Goal: Task Accomplishment & Management: Use online tool/utility

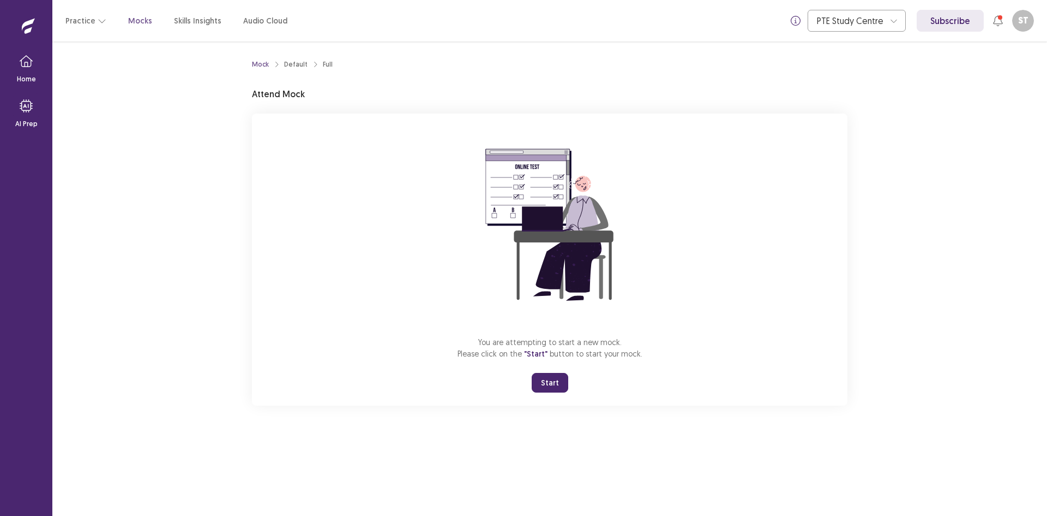
click at [548, 382] on button "Start" at bounding box center [550, 383] width 37 height 20
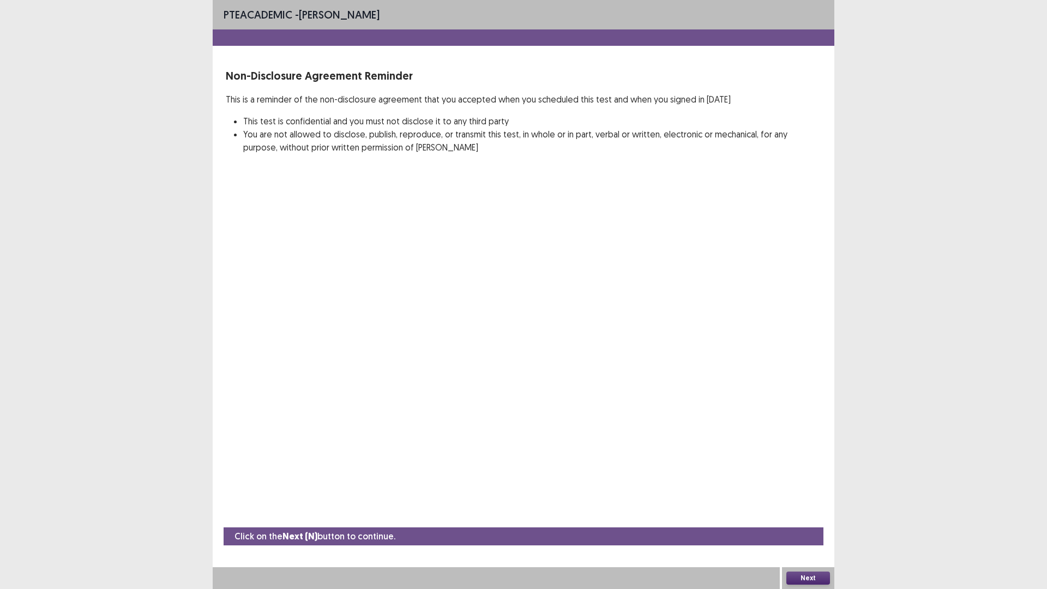
click at [792, 515] on button "Next" at bounding box center [809, 578] width 44 height 13
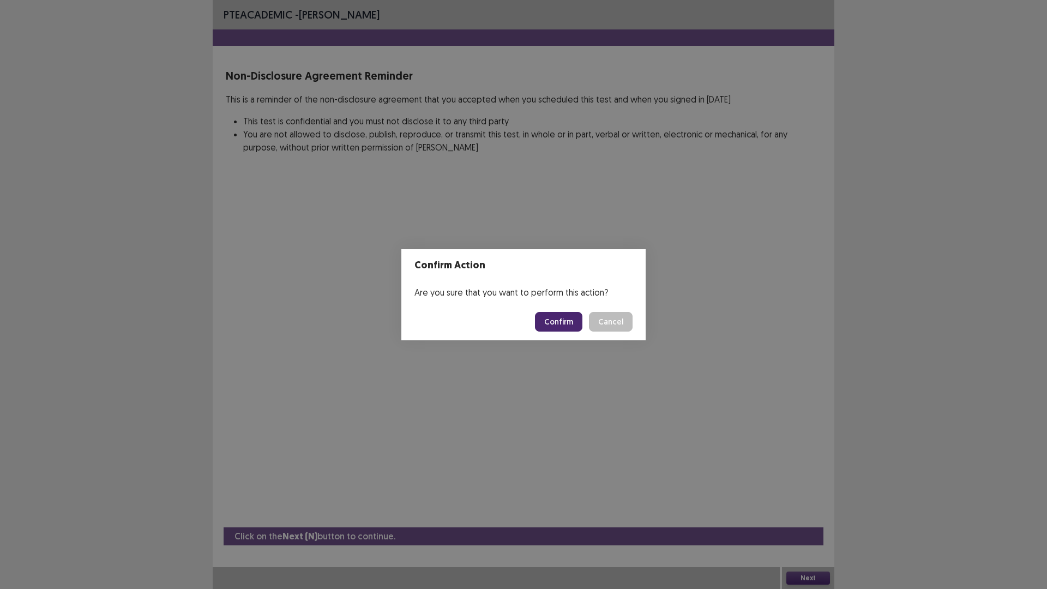
click at [540, 325] on button "Confirm" at bounding box center [558, 322] width 47 height 20
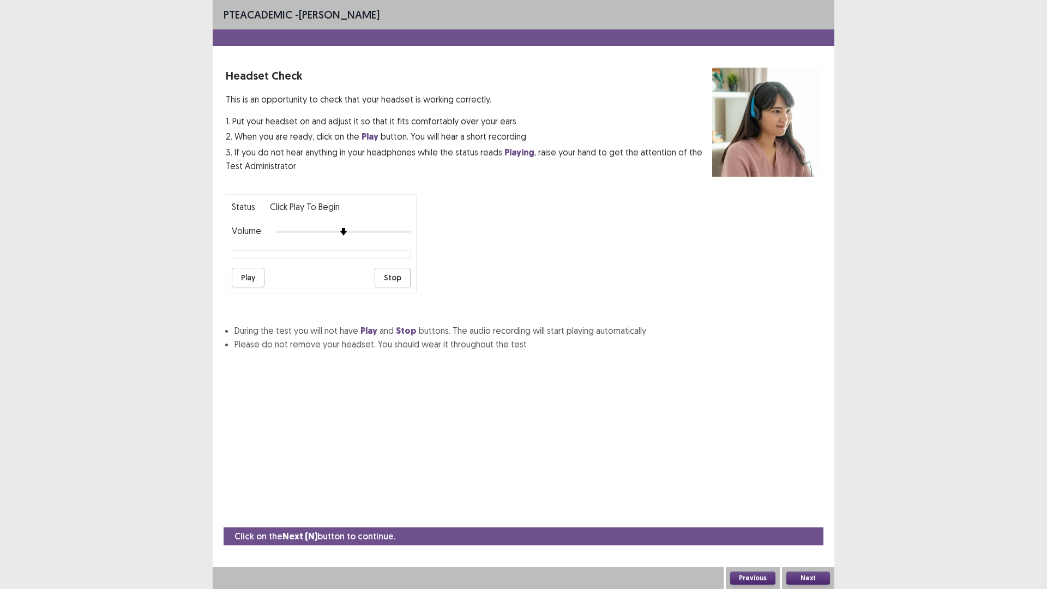
click at [236, 276] on button "Play" at bounding box center [248, 278] width 33 height 20
click at [760, 515] on button "Previous" at bounding box center [753, 578] width 45 height 13
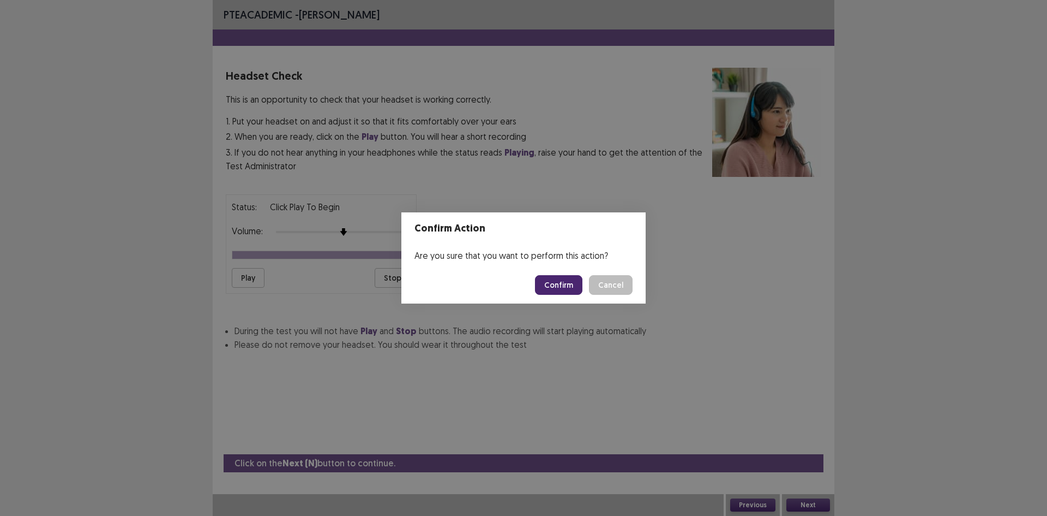
drag, startPoint x: 997, startPoint y: 211, endPoint x: 993, endPoint y: 224, distance: 13.5
click at [996, 211] on div "Confirm Action Are you sure that you want to perform this action? Confirm Cancel" at bounding box center [523, 258] width 1047 height 516
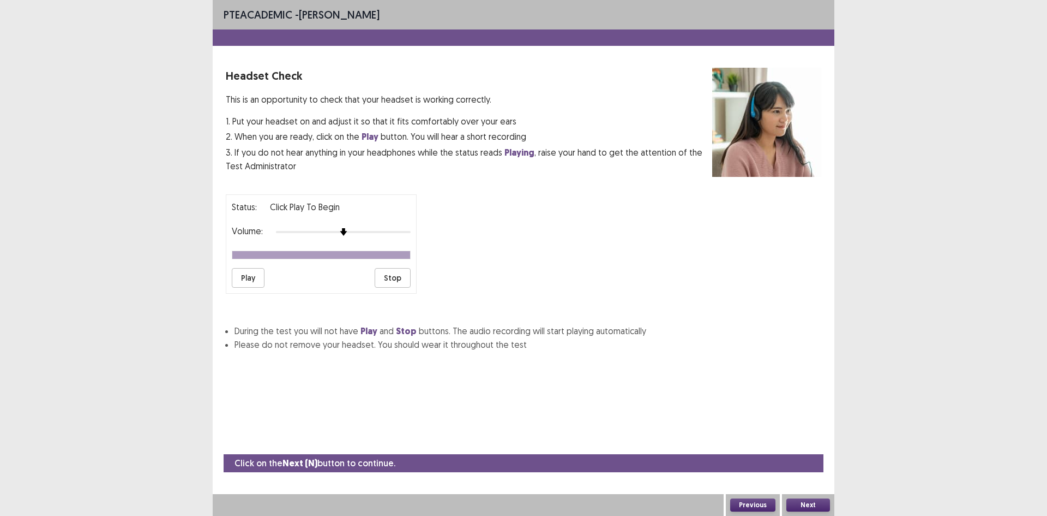
click at [807, 501] on button "Next" at bounding box center [809, 504] width 44 height 13
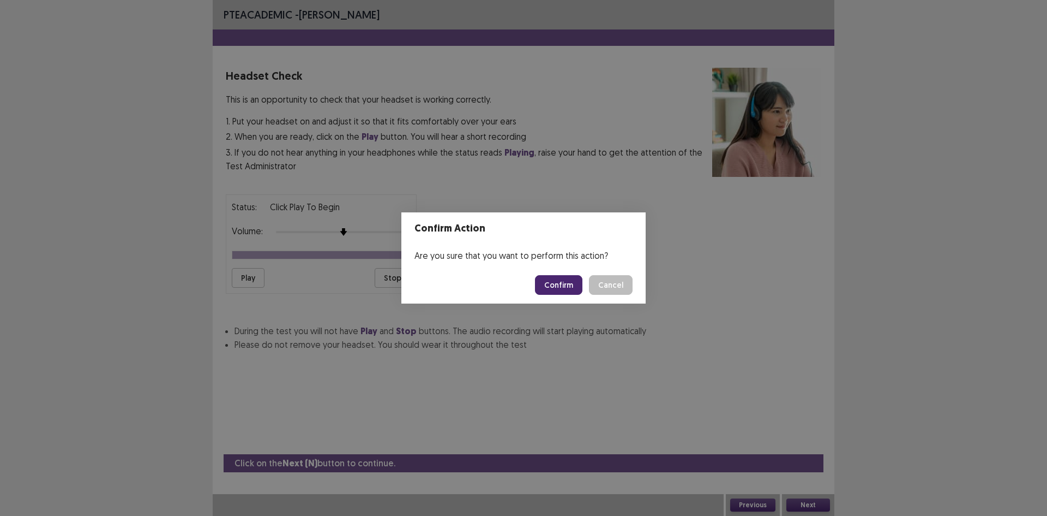
click at [567, 292] on button "Confirm" at bounding box center [558, 285] width 47 height 20
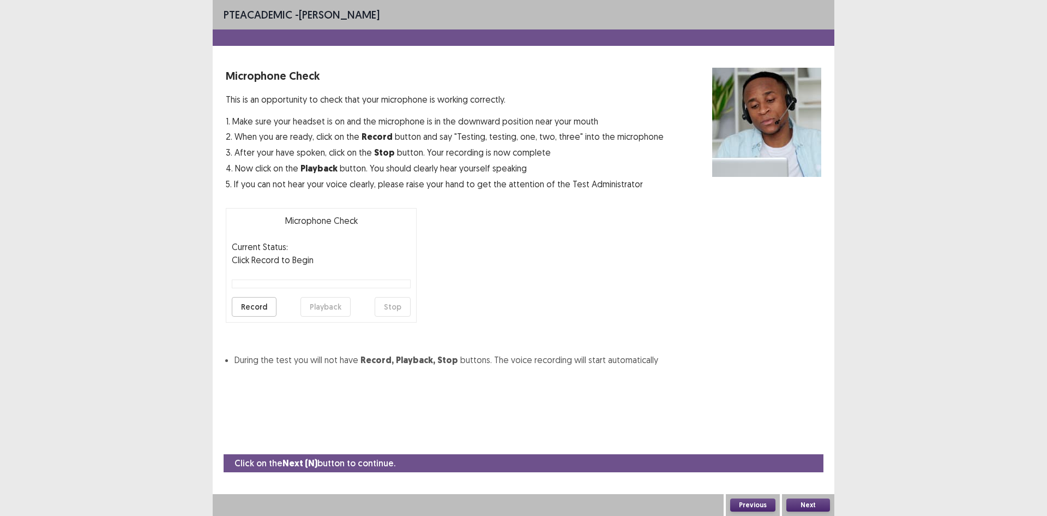
click at [806, 500] on button "Next" at bounding box center [809, 504] width 44 height 13
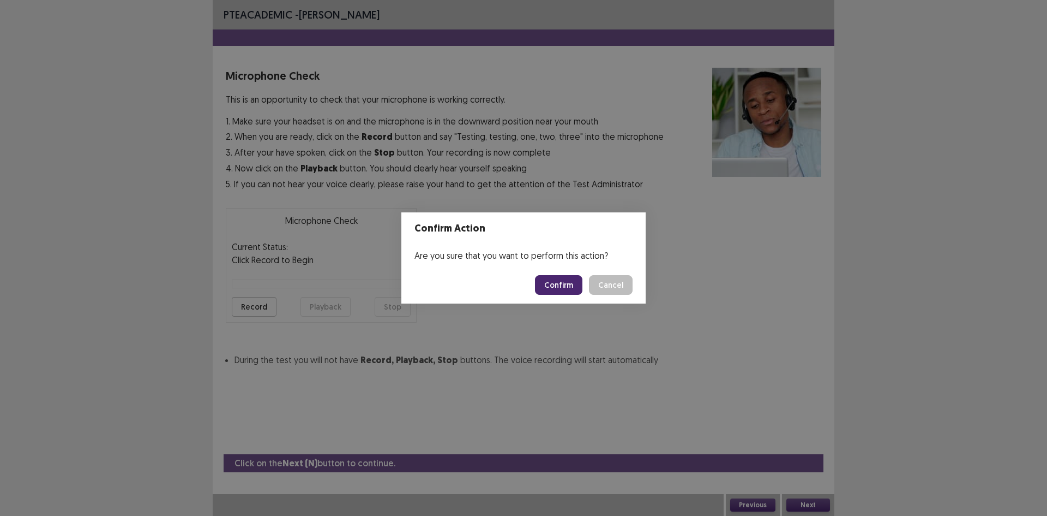
click at [567, 286] on button "Confirm" at bounding box center [558, 285] width 47 height 20
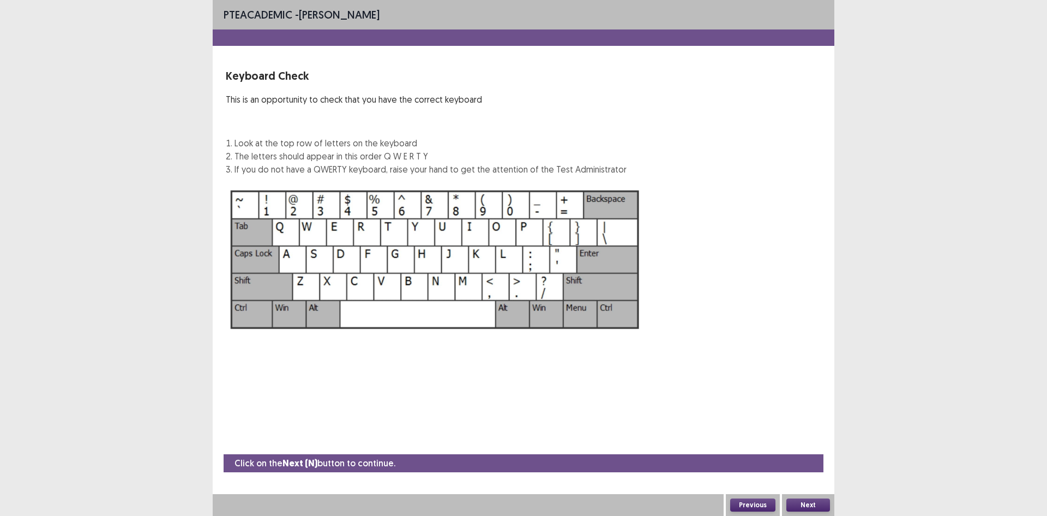
click at [805, 501] on button "Next" at bounding box center [809, 504] width 44 height 13
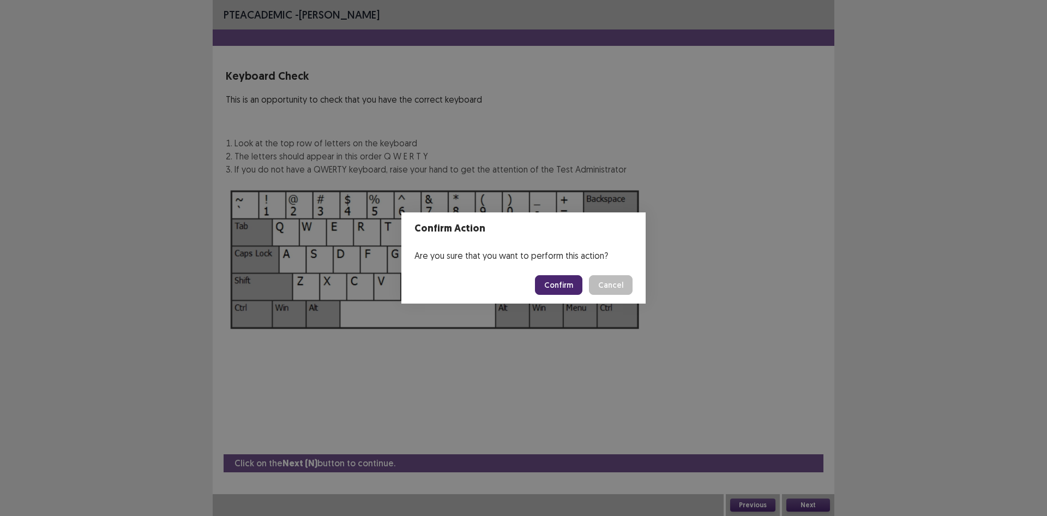
click at [561, 287] on button "Confirm" at bounding box center [558, 285] width 47 height 20
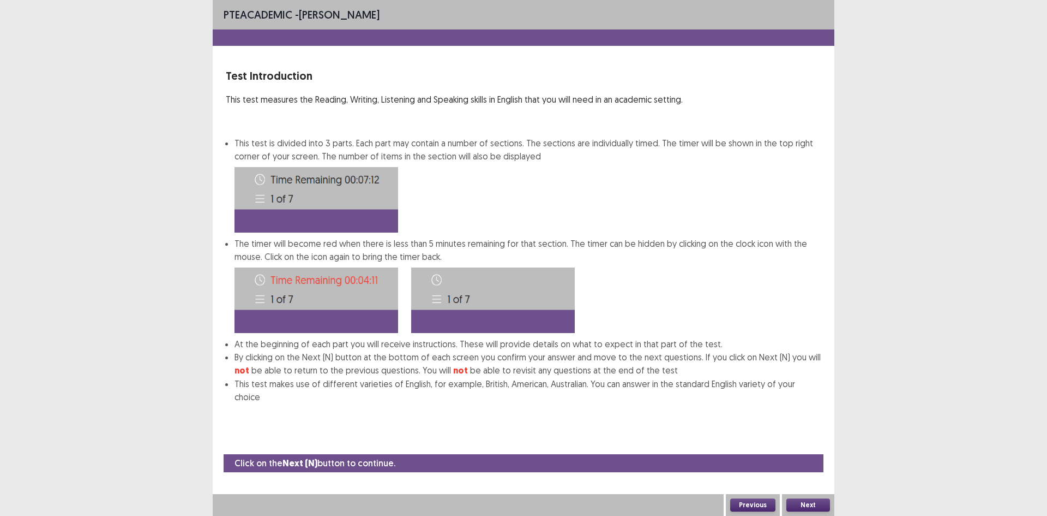
click at [802, 506] on button "Next" at bounding box center [809, 504] width 44 height 13
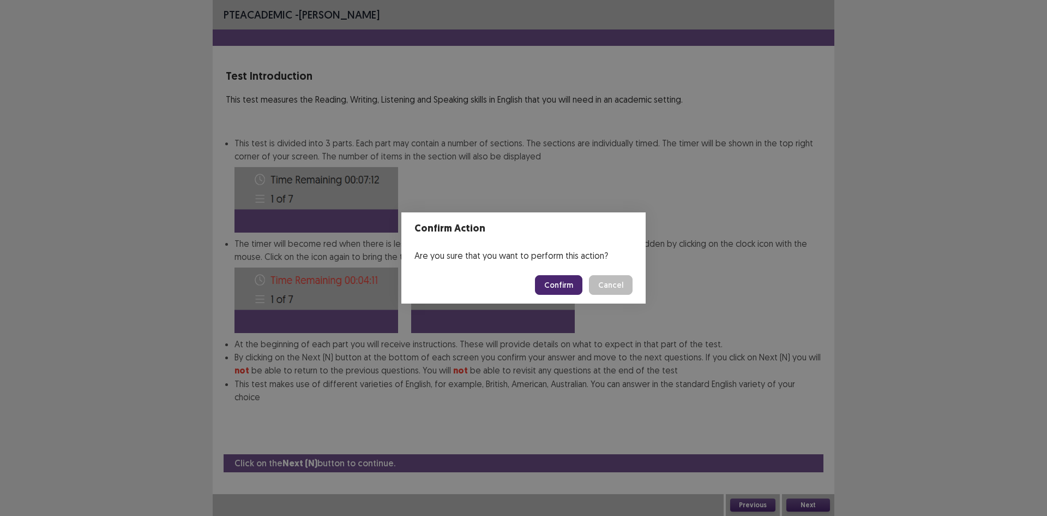
click at [567, 286] on button "Confirm" at bounding box center [558, 285] width 47 height 20
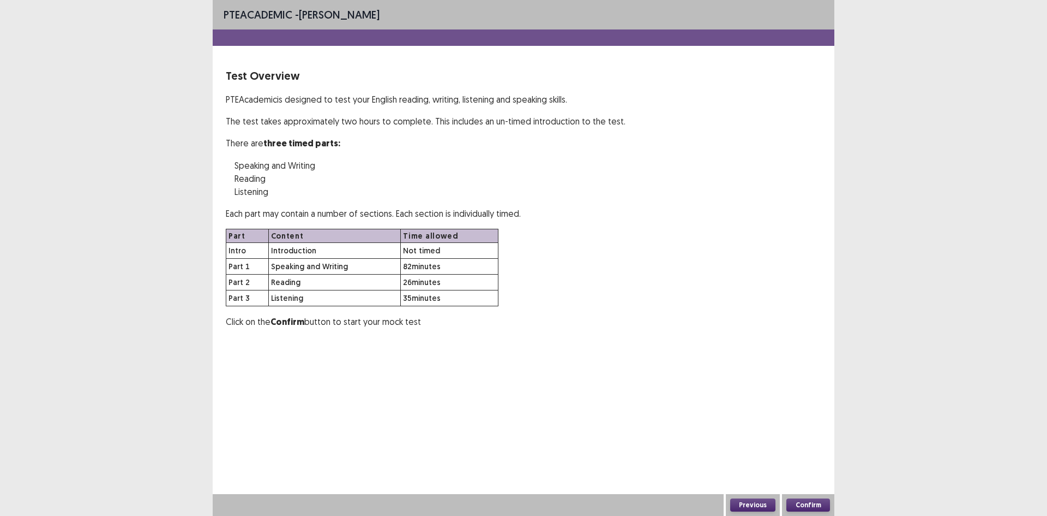
click at [809, 504] on button "Confirm" at bounding box center [809, 504] width 44 height 13
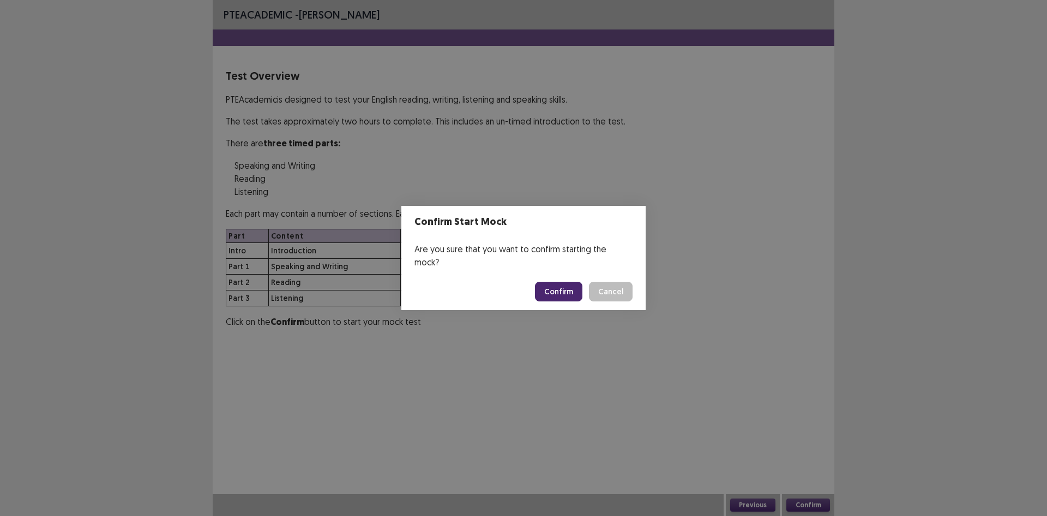
click at [564, 283] on button "Confirm" at bounding box center [558, 292] width 47 height 20
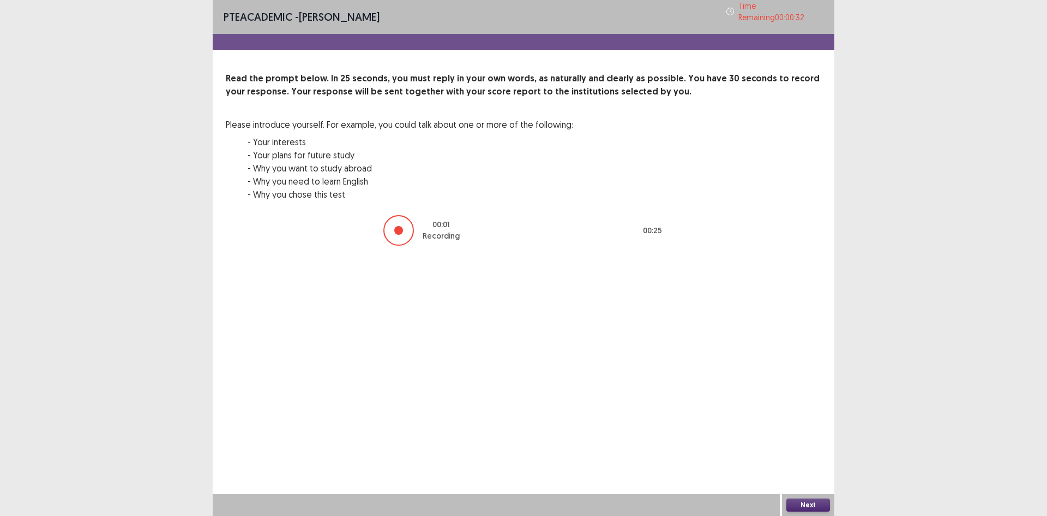
click at [812, 506] on button "Next" at bounding box center [809, 504] width 44 height 13
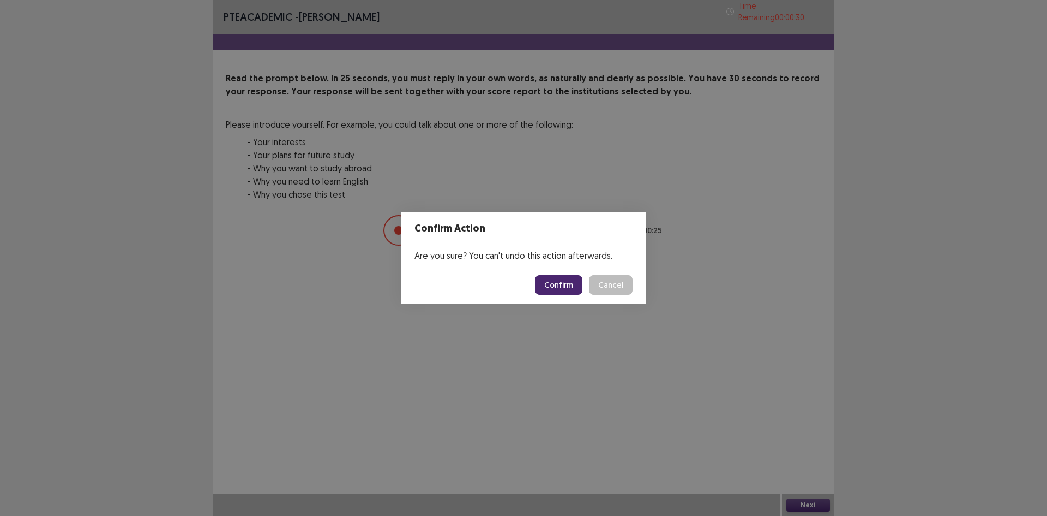
click at [539, 283] on button "Confirm" at bounding box center [558, 285] width 47 height 20
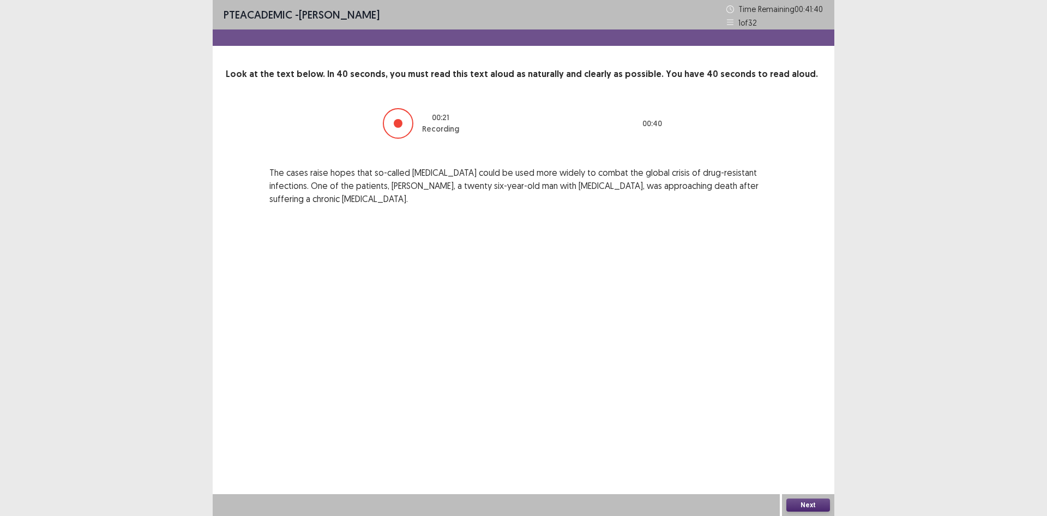
click at [818, 500] on button "Next" at bounding box center [809, 504] width 44 height 13
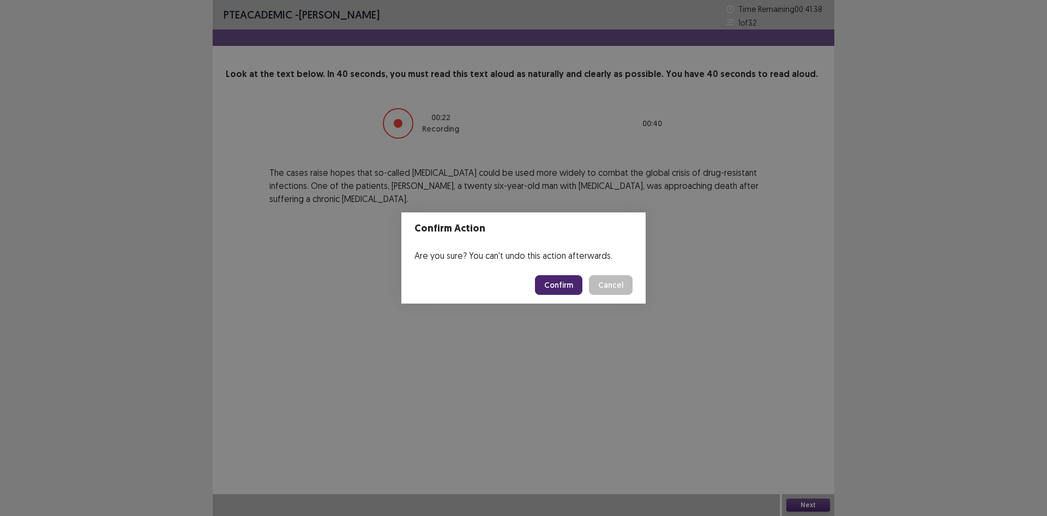
click at [551, 280] on button "Confirm" at bounding box center [558, 285] width 47 height 20
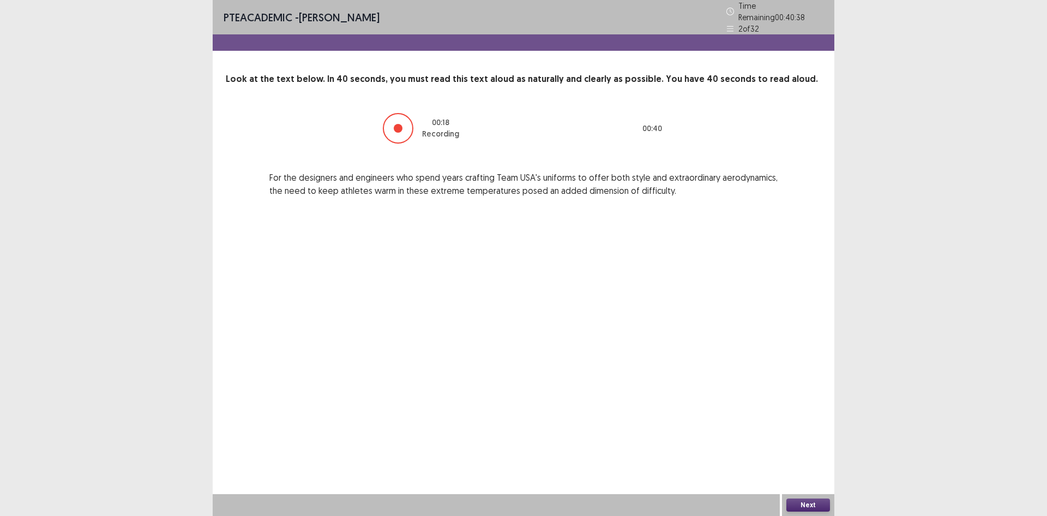
click at [806, 502] on button "Next" at bounding box center [809, 504] width 44 height 13
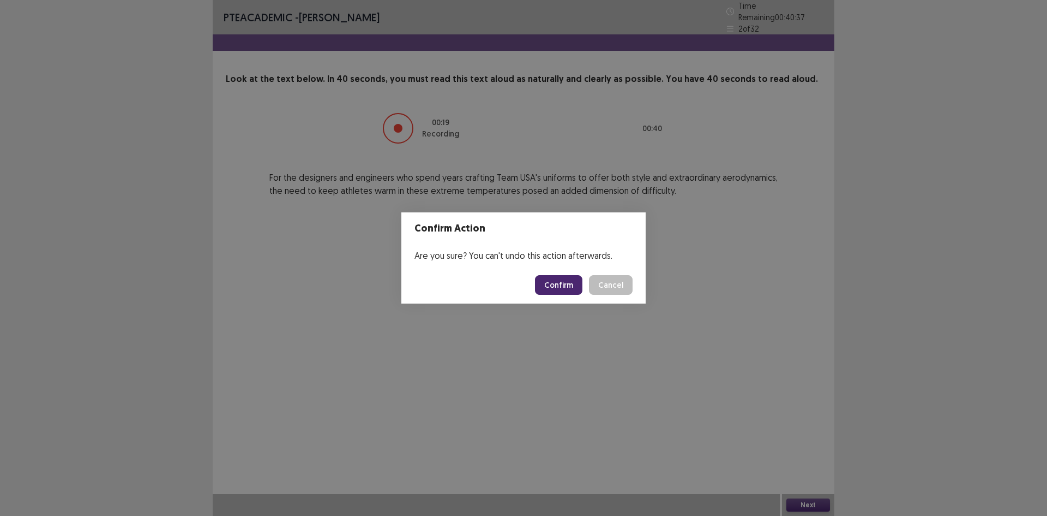
click at [552, 278] on button "Confirm" at bounding box center [558, 285] width 47 height 20
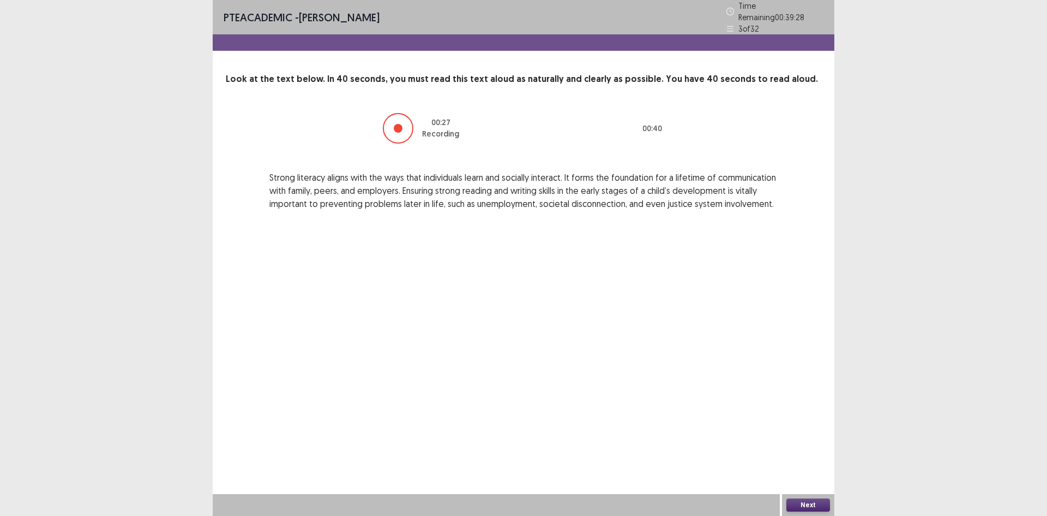
click at [816, 506] on button "Next" at bounding box center [809, 504] width 44 height 13
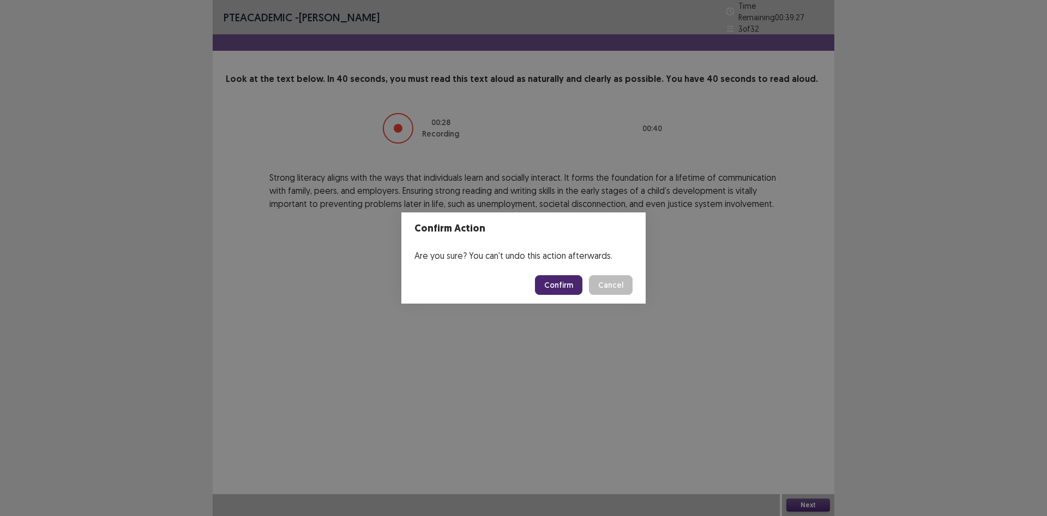
click at [569, 280] on button "Confirm" at bounding box center [558, 285] width 47 height 20
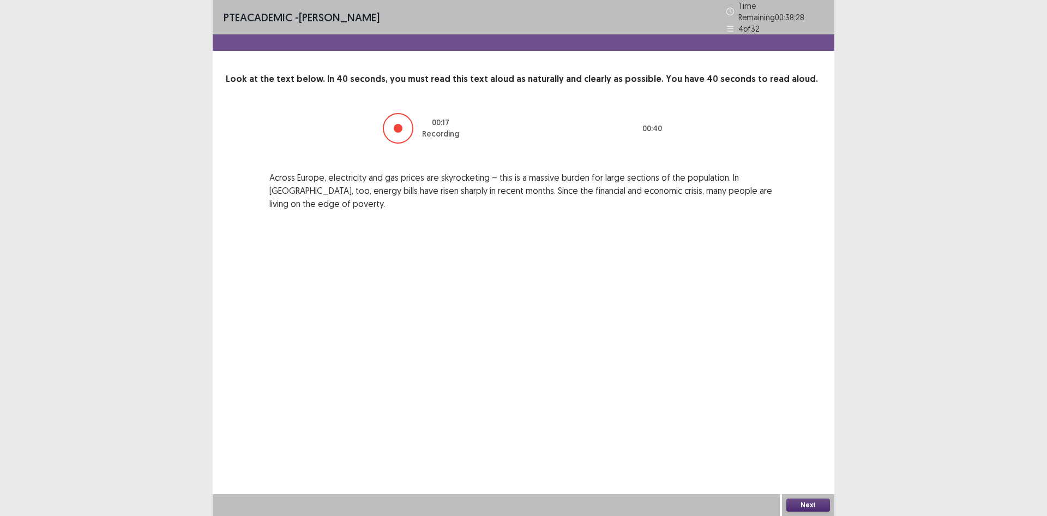
click at [805, 500] on button "Next" at bounding box center [809, 504] width 44 height 13
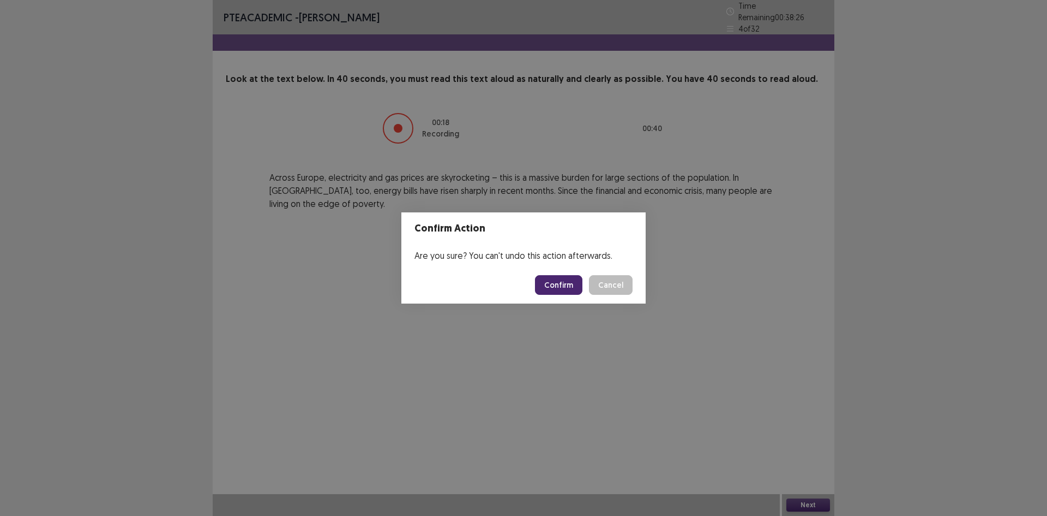
click at [552, 288] on button "Confirm" at bounding box center [558, 285] width 47 height 20
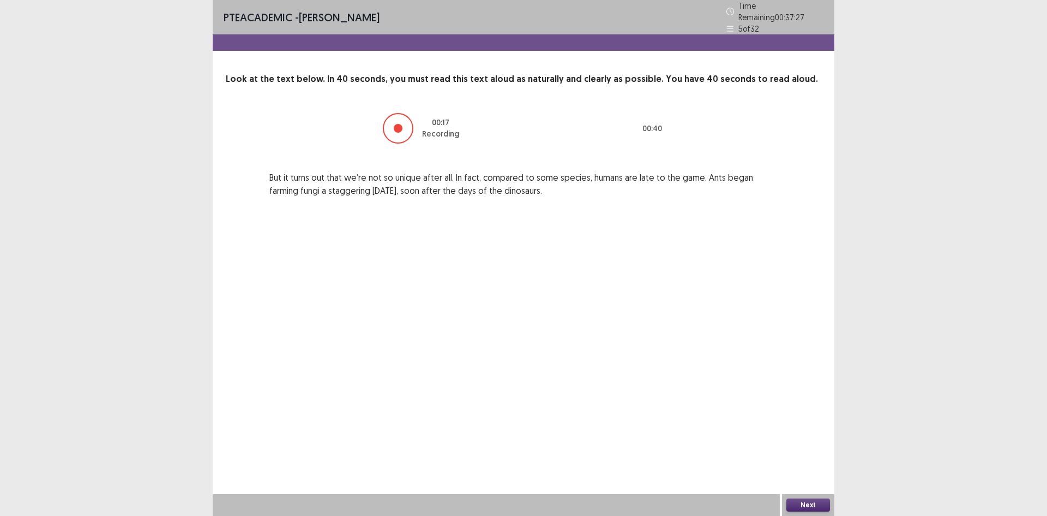
click at [817, 501] on button "Next" at bounding box center [809, 504] width 44 height 13
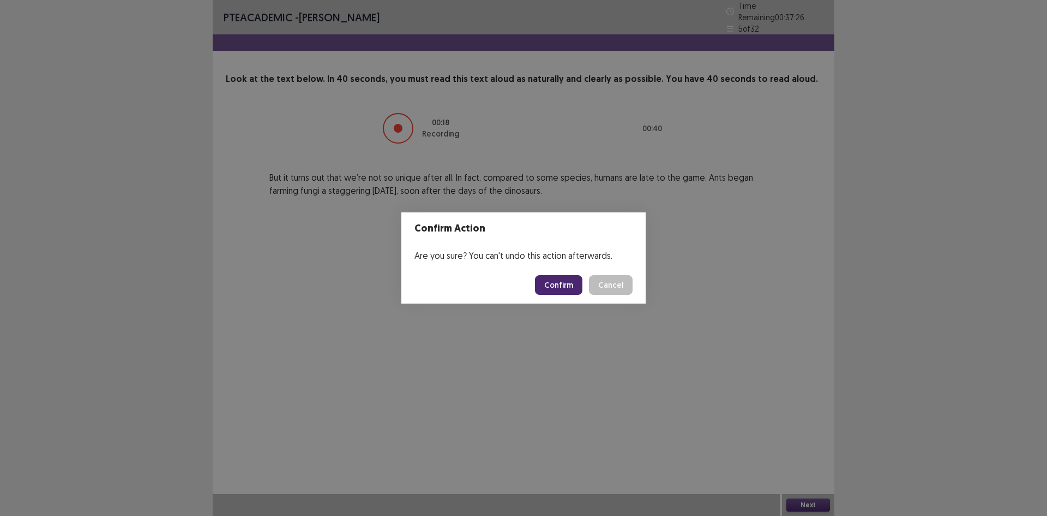
click at [556, 279] on button "Confirm" at bounding box center [558, 285] width 47 height 20
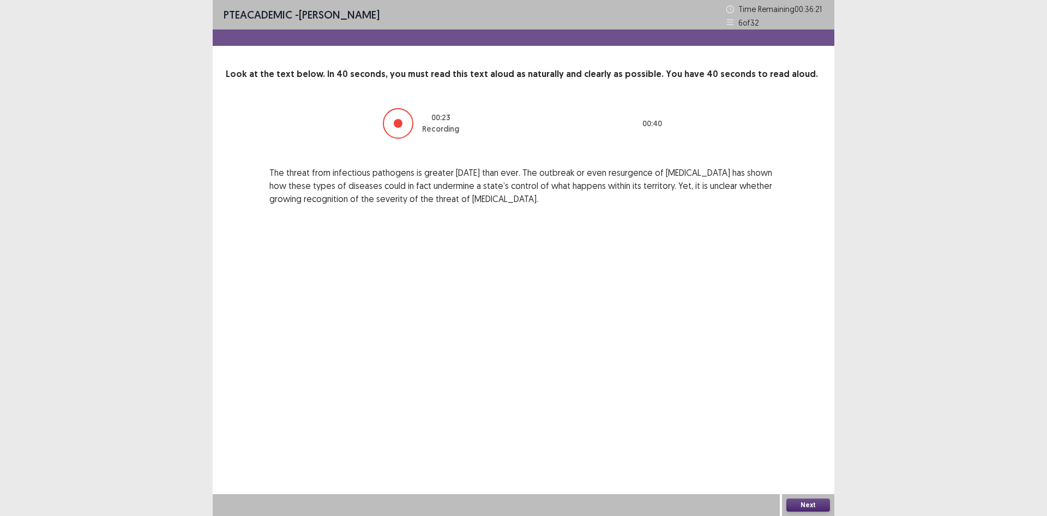
click at [829, 505] on button "Next" at bounding box center [809, 504] width 44 height 13
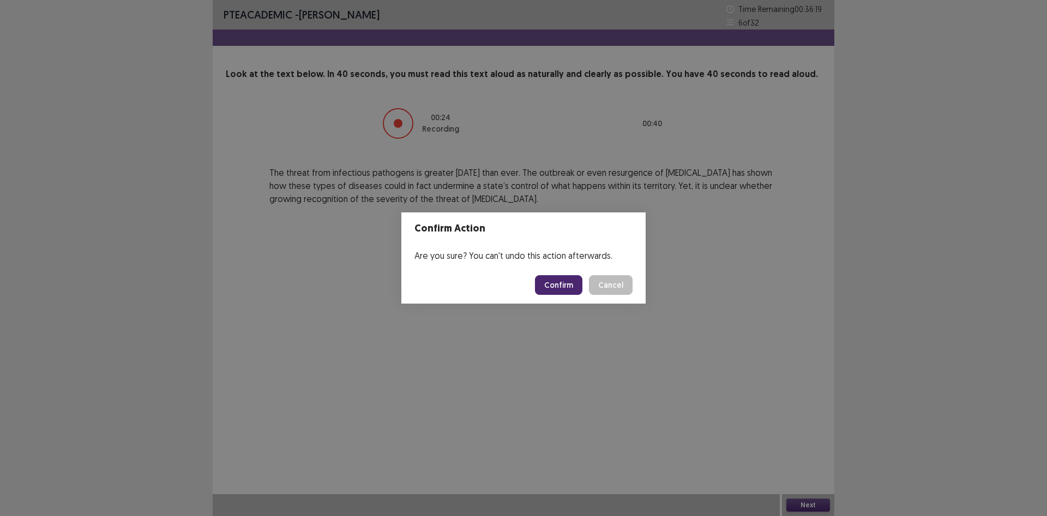
click at [566, 282] on button "Confirm" at bounding box center [558, 285] width 47 height 20
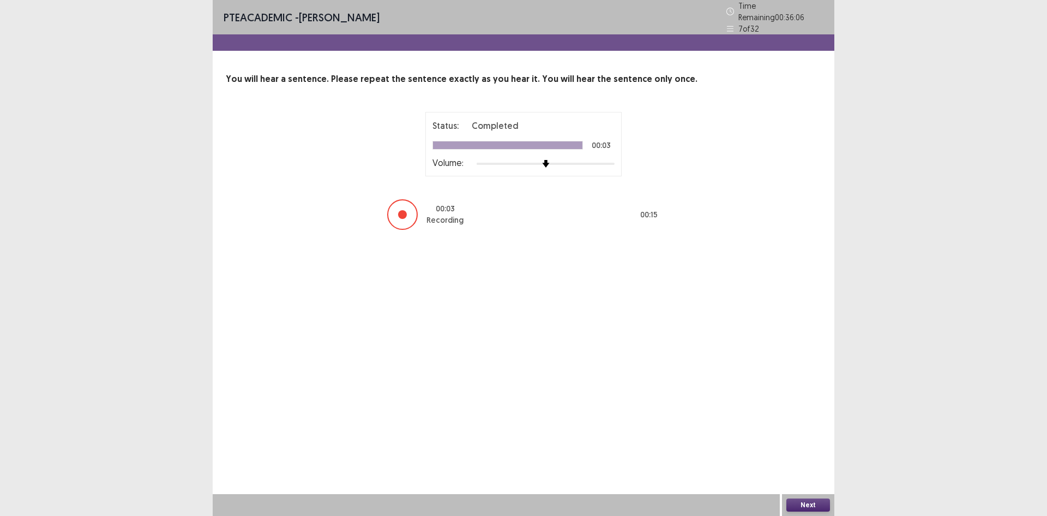
click at [788, 511] on div "Next" at bounding box center [808, 505] width 52 height 22
click at [807, 506] on div "Next" at bounding box center [808, 505] width 52 height 22
click at [807, 506] on button "Next" at bounding box center [809, 504] width 44 height 13
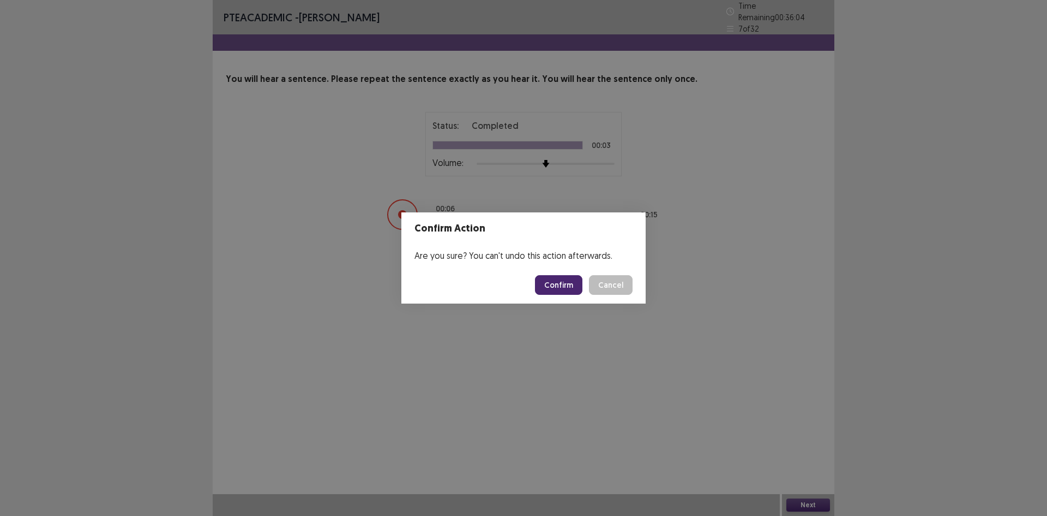
click at [580, 283] on button "Confirm" at bounding box center [558, 285] width 47 height 20
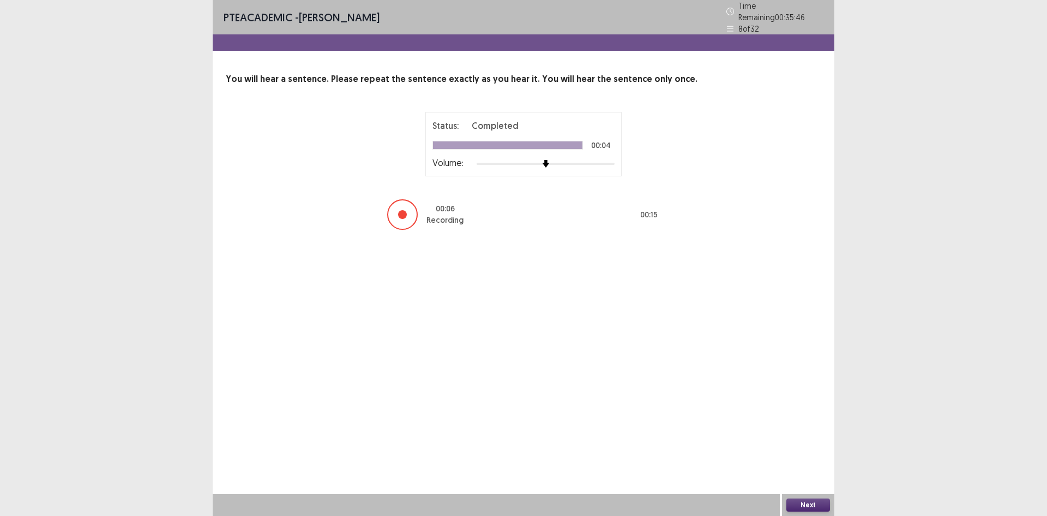
click at [830, 501] on div "Next" at bounding box center [808, 505] width 52 height 22
click at [829, 501] on button "Next" at bounding box center [809, 504] width 44 height 13
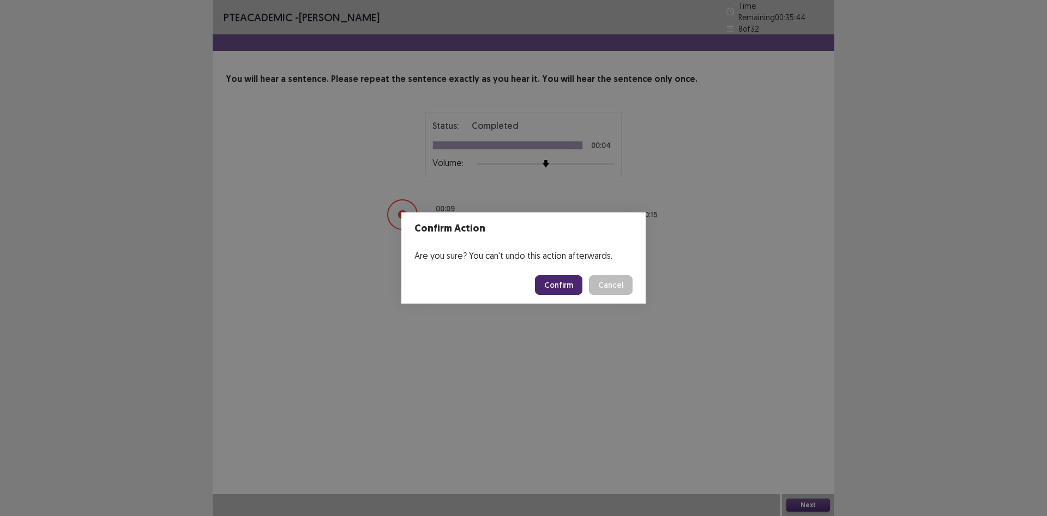
click at [547, 281] on button "Confirm" at bounding box center [558, 285] width 47 height 20
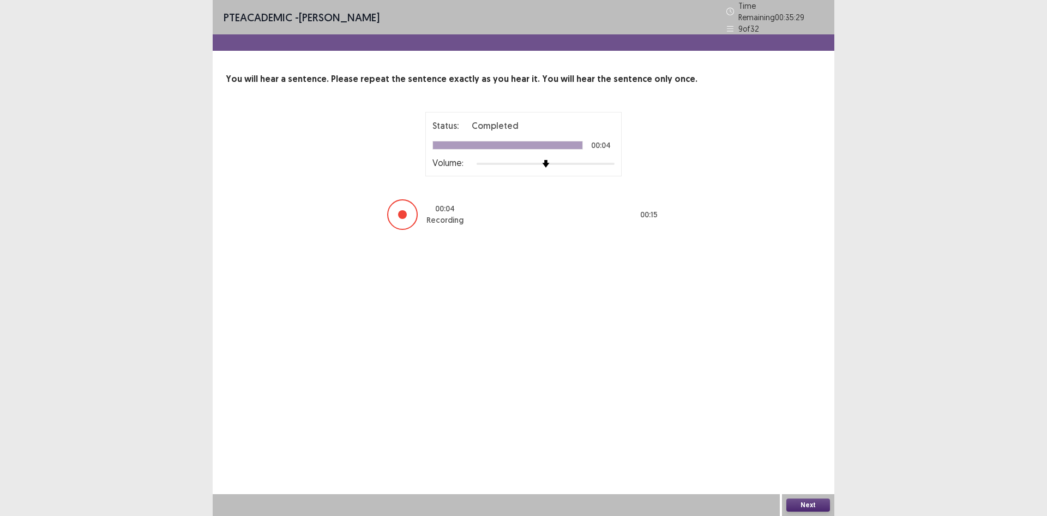
click at [801, 511] on button "Next" at bounding box center [809, 504] width 44 height 13
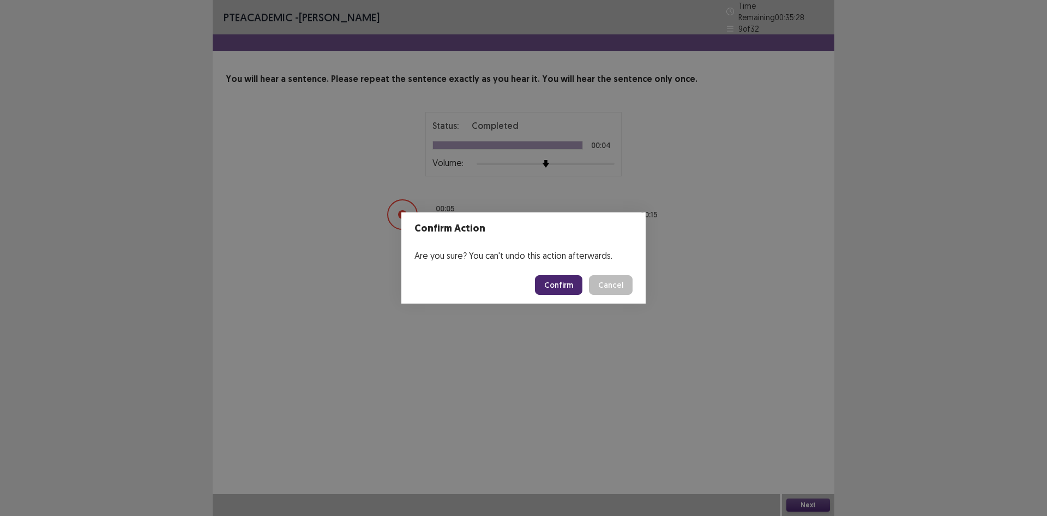
click at [572, 290] on button "Confirm" at bounding box center [558, 285] width 47 height 20
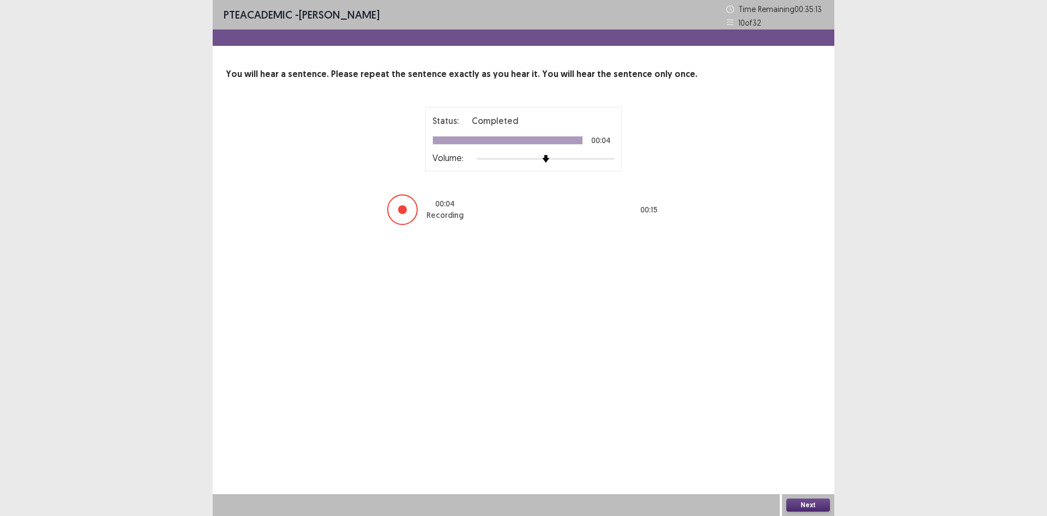
click at [810, 504] on button "Next" at bounding box center [809, 504] width 44 height 13
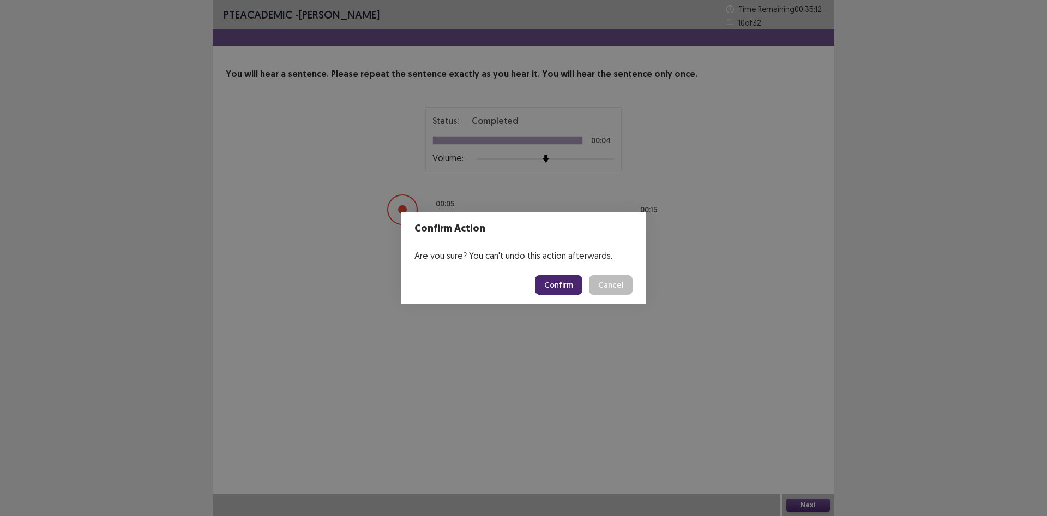
click at [574, 282] on button "Confirm" at bounding box center [558, 285] width 47 height 20
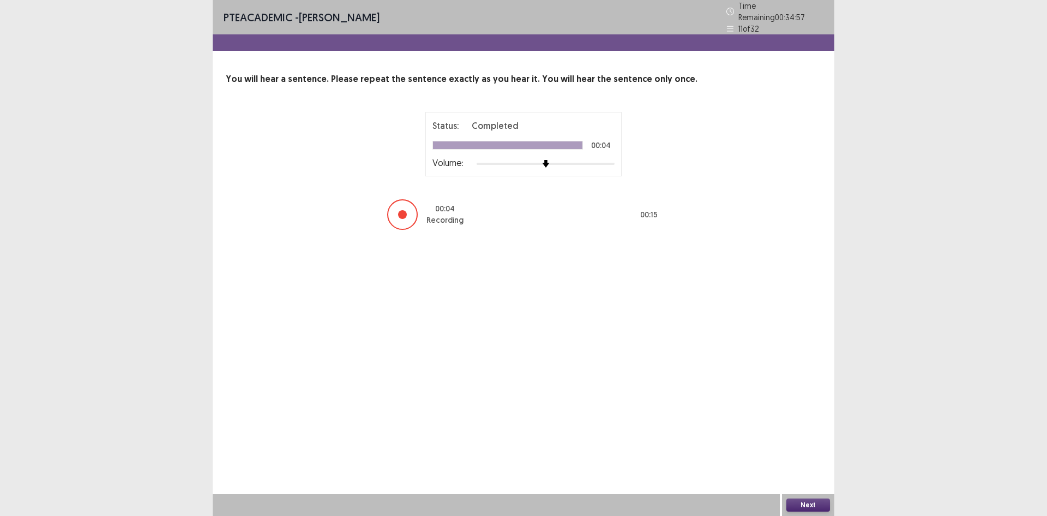
click at [818, 504] on button "Next" at bounding box center [809, 504] width 44 height 13
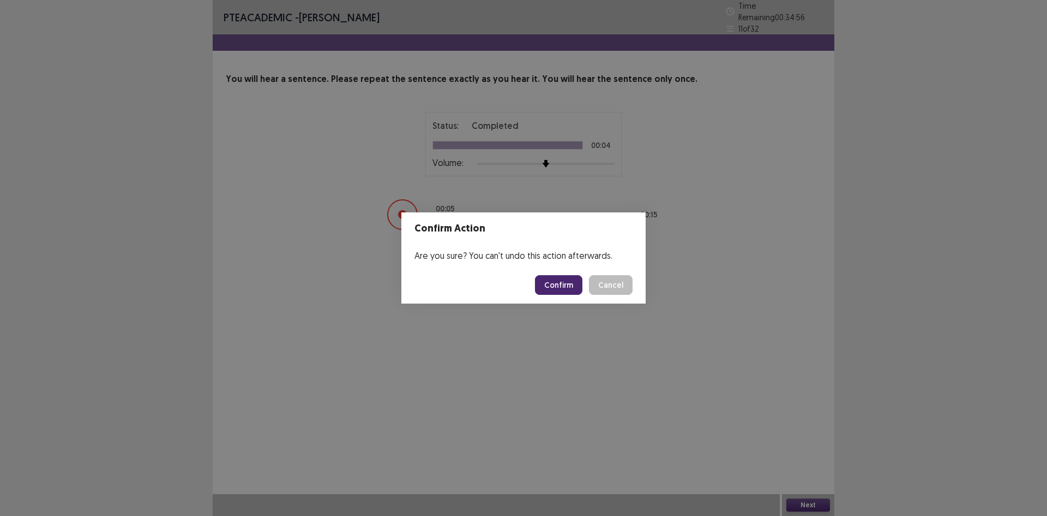
click at [559, 280] on button "Confirm" at bounding box center [558, 285] width 47 height 20
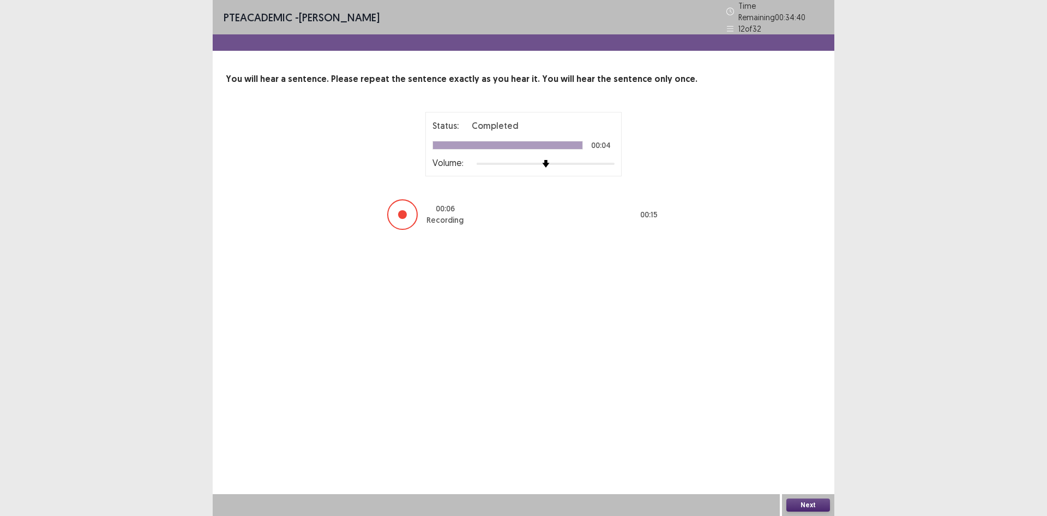
click at [821, 500] on button "Next" at bounding box center [809, 504] width 44 height 13
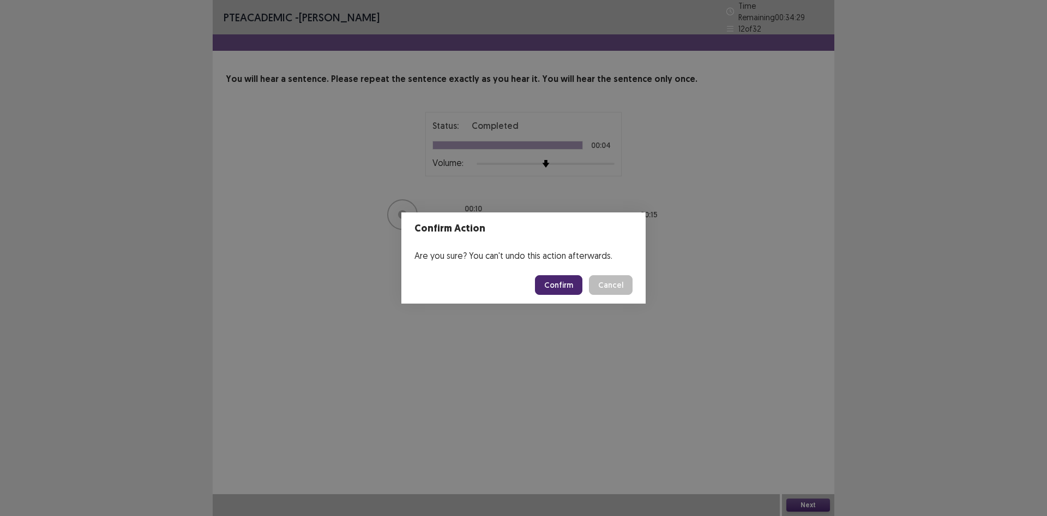
click at [564, 281] on button "Confirm" at bounding box center [558, 285] width 47 height 20
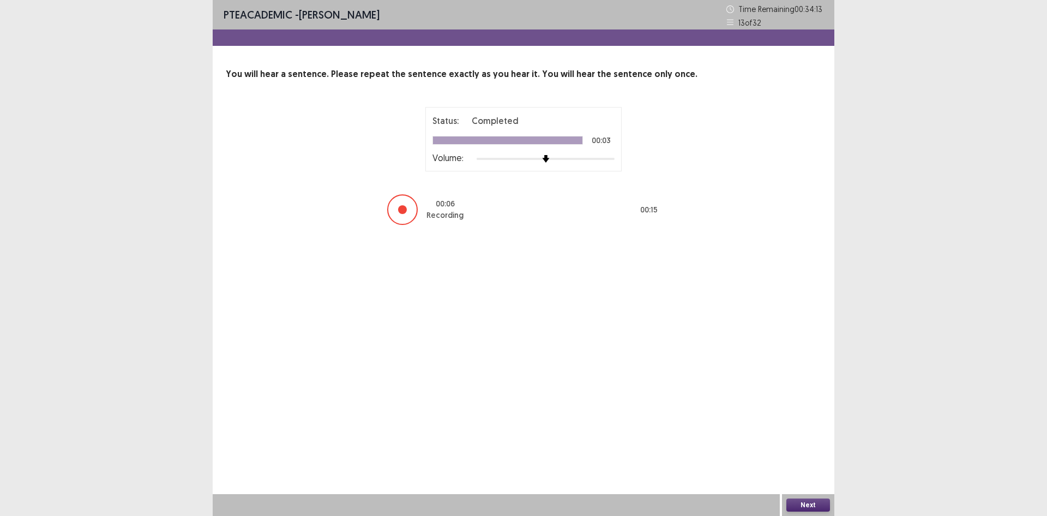
click at [808, 501] on button "Next" at bounding box center [809, 504] width 44 height 13
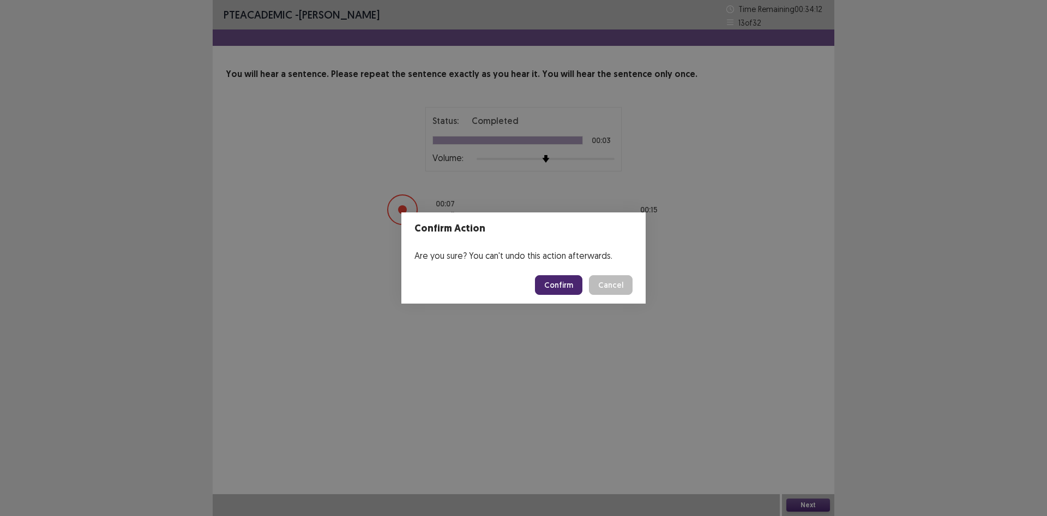
click at [573, 285] on button "Confirm" at bounding box center [558, 285] width 47 height 20
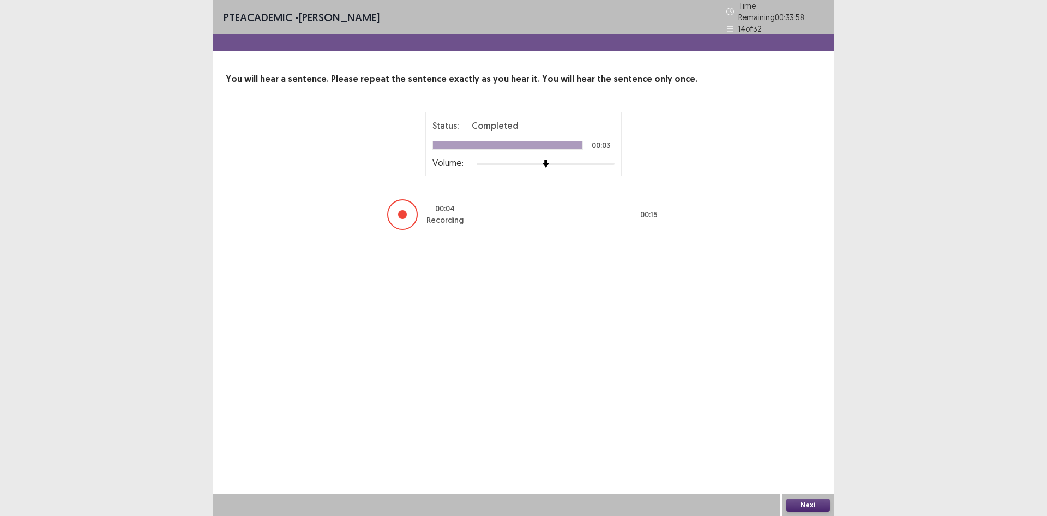
click at [809, 507] on button "Next" at bounding box center [809, 504] width 44 height 13
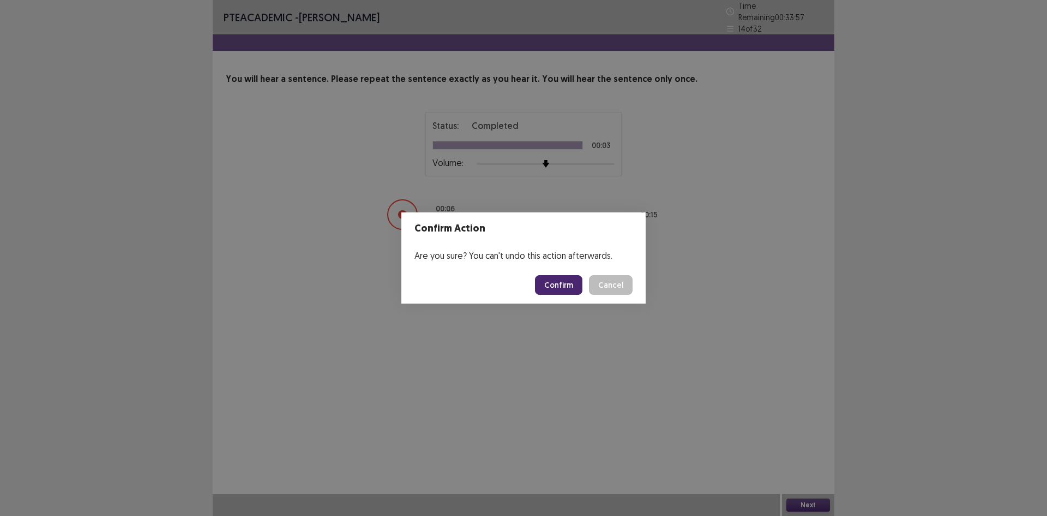
click at [575, 279] on button "Confirm" at bounding box center [558, 285] width 47 height 20
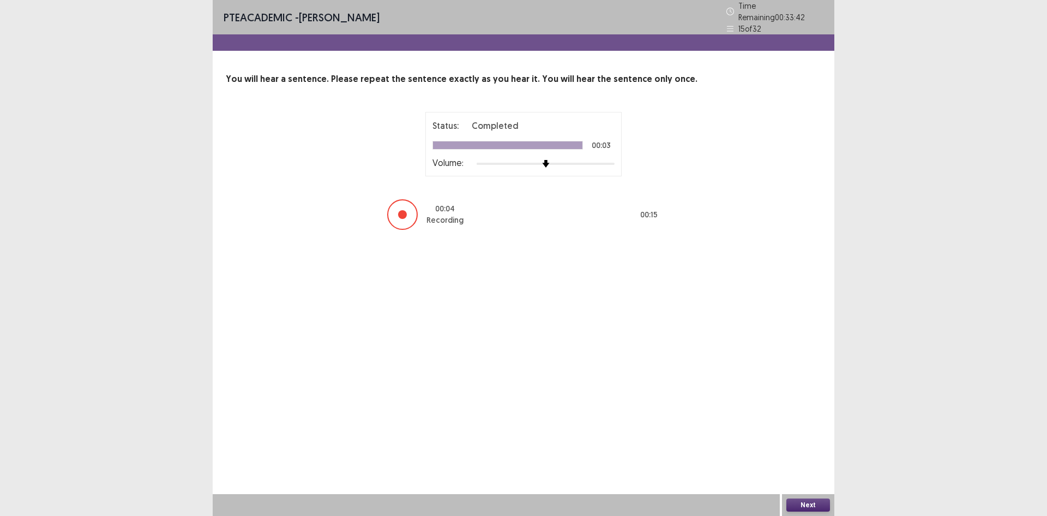
click at [817, 506] on button "Next" at bounding box center [809, 504] width 44 height 13
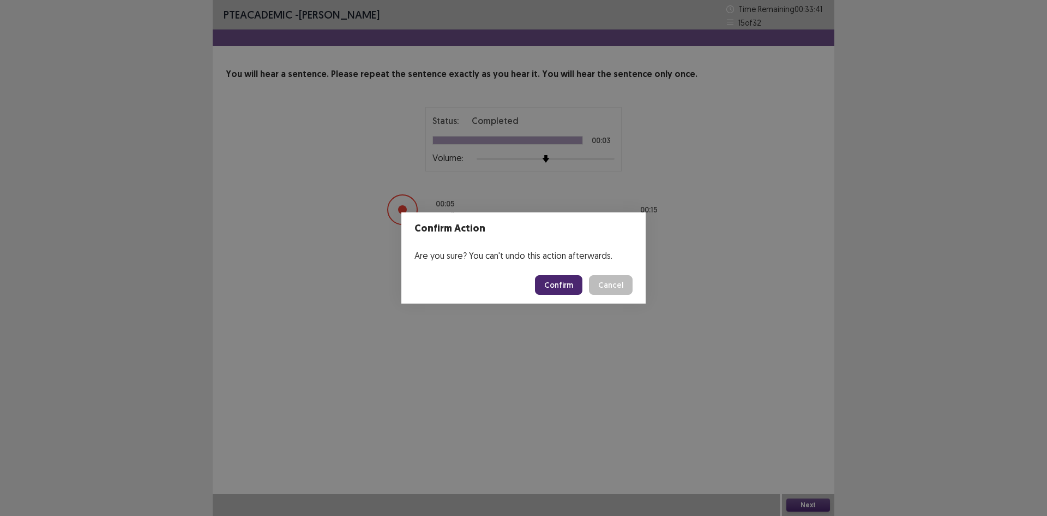
click at [555, 280] on button "Confirm" at bounding box center [558, 285] width 47 height 20
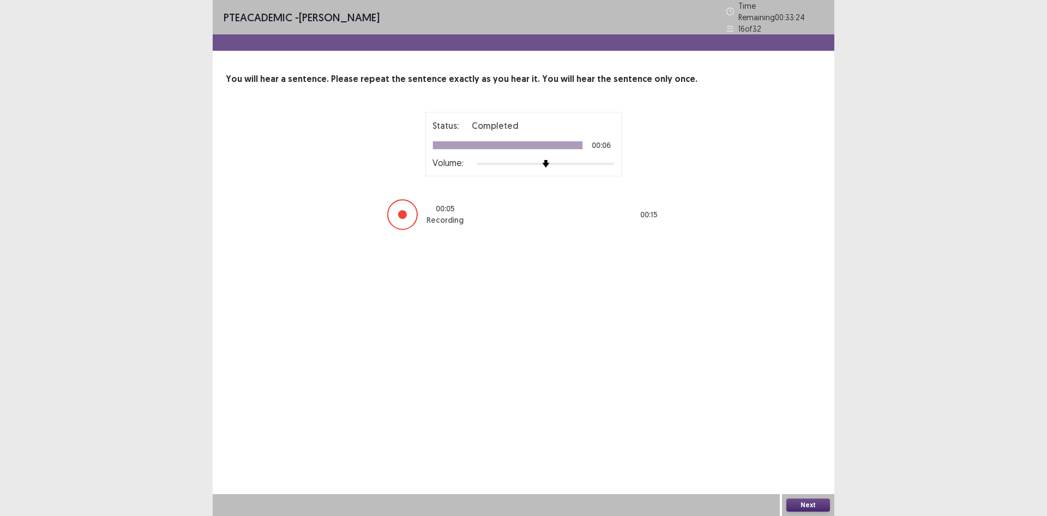
click at [805, 502] on button "Next" at bounding box center [809, 504] width 44 height 13
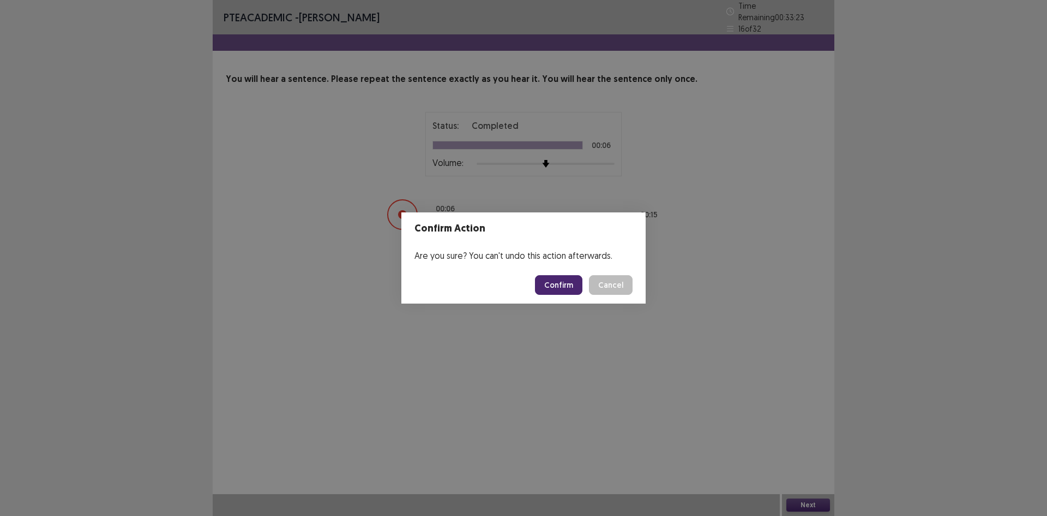
click at [572, 279] on button "Confirm" at bounding box center [558, 285] width 47 height 20
